Goal: Transaction & Acquisition: Download file/media

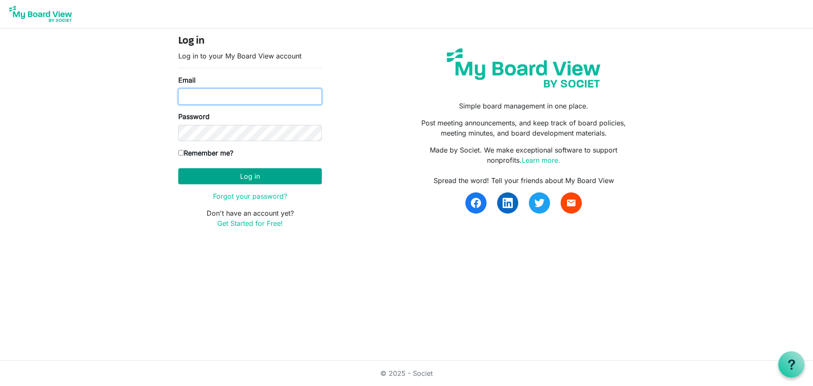
type input "amy@smford.ca"
click at [246, 179] on button "Log in" at bounding box center [250, 176] width 144 height 16
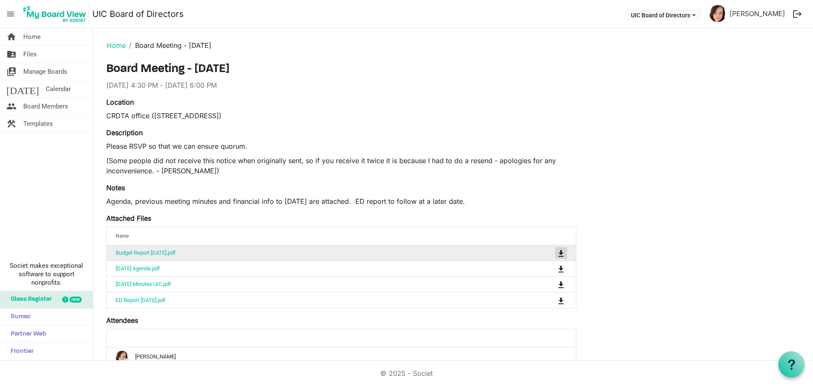
click at [561, 251] on span "is Command column column header" at bounding box center [560, 253] width 5 height 7
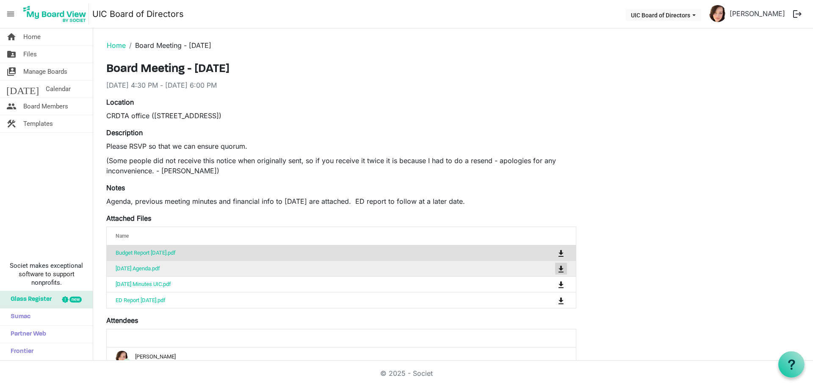
click at [561, 268] on span "is Command column column header" at bounding box center [560, 268] width 5 height 7
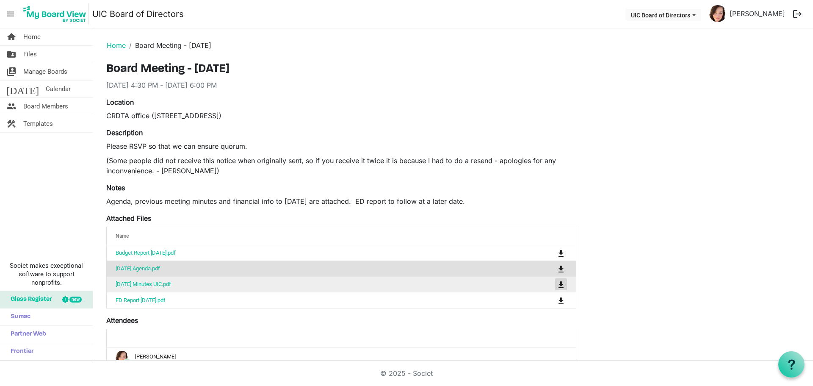
click at [560, 284] on span "is Command column column header" at bounding box center [560, 284] width 5 height 7
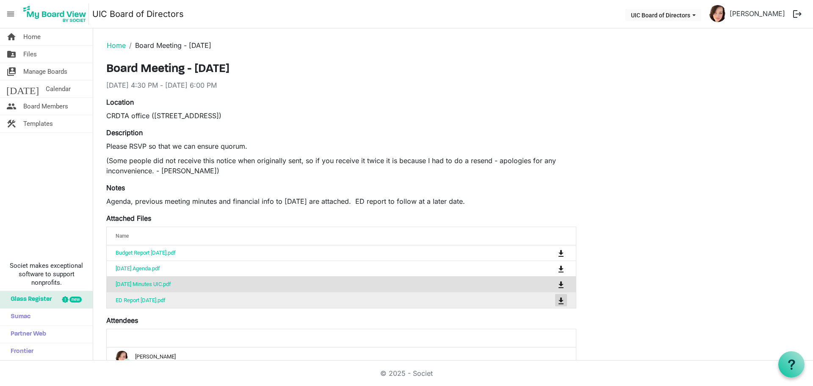
click at [560, 301] on span "is Command column column header" at bounding box center [560, 300] width 5 height 7
